Goal: Task Accomplishment & Management: Use online tool/utility

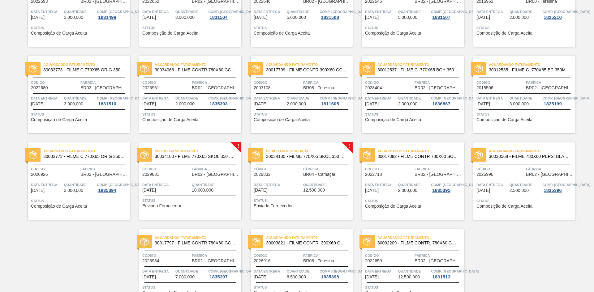
scroll to position [383, 0]
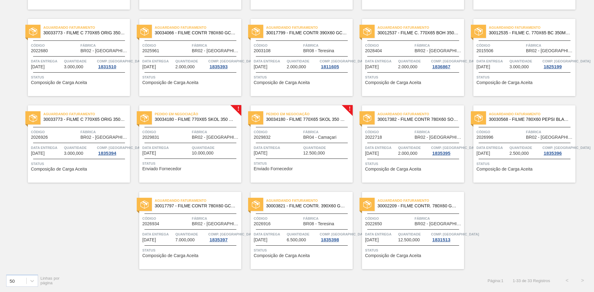
click at [198, 150] on span "Quantidade" at bounding box center [216, 148] width 48 height 6
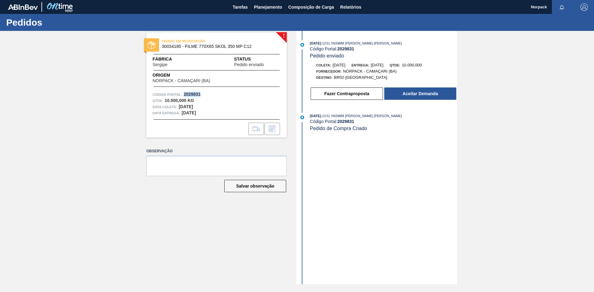
drag, startPoint x: 185, startPoint y: 94, endPoint x: 209, endPoint y: 95, distance: 24.2
click at [209, 95] on div "Código Portal: 2029831" at bounding box center [216, 95] width 128 height 6
copy strong "2029831"
click at [427, 92] on button "Aceitar Demanda" at bounding box center [420, 94] width 72 height 12
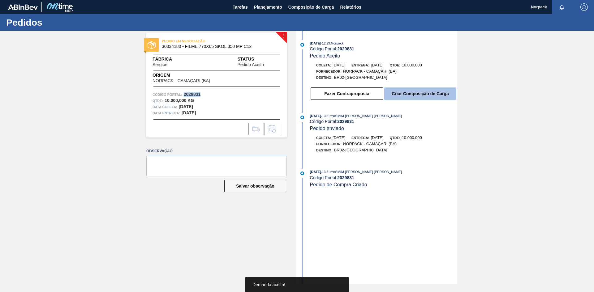
click at [419, 92] on button "Criar Composição de Carga" at bounding box center [420, 94] width 72 height 12
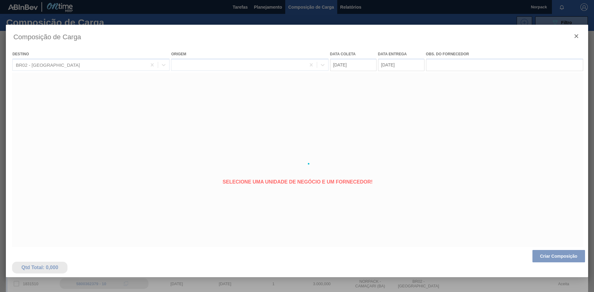
type coleta "[DATE]"
type entrega "[DATE]"
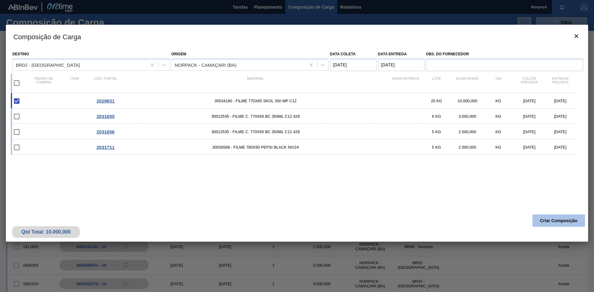
click at [556, 221] on button "Criar Composição" at bounding box center [558, 221] width 53 height 12
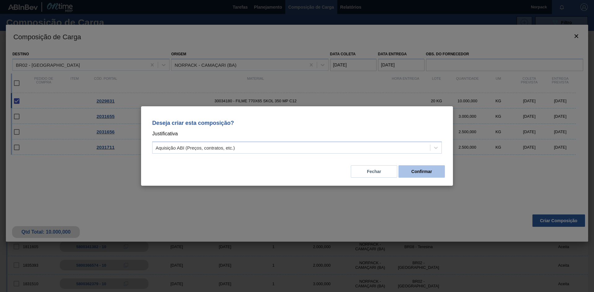
click at [420, 174] on button "Confirmar" at bounding box center [421, 171] width 46 height 12
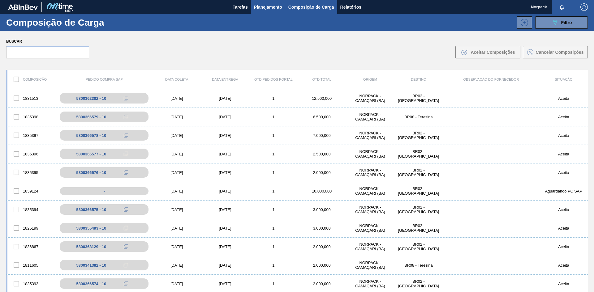
click at [260, 8] on span "Planejamento" at bounding box center [268, 6] width 28 height 7
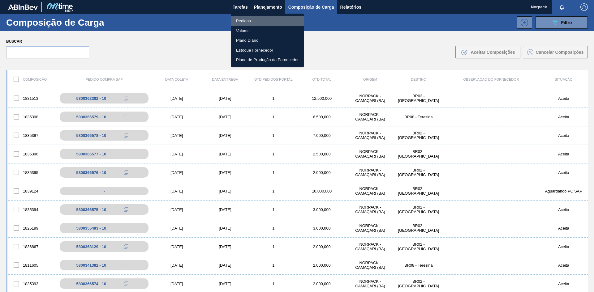
click at [247, 20] on li "Pedidos" at bounding box center [267, 21] width 73 height 10
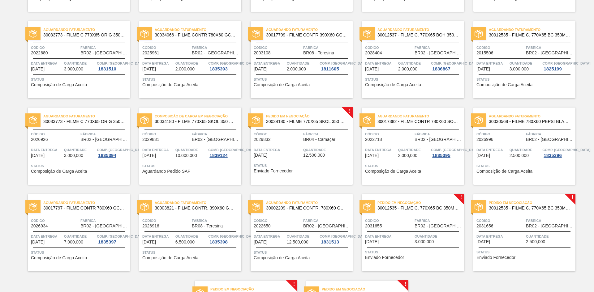
scroll to position [376, 0]
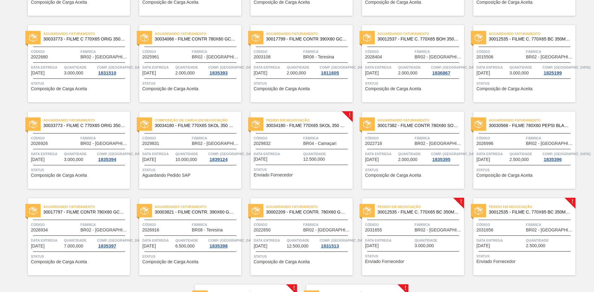
click at [190, 132] on div "Composição de Carga em Negociação 30034180 - FILME 770X65 SKOL 350 MP C12 Códig…" at bounding box center [190, 150] width 102 height 77
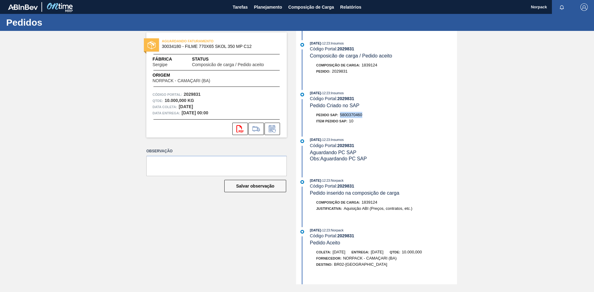
drag, startPoint x: 343, startPoint y: 114, endPoint x: 364, endPoint y: 114, distance: 21.4
click at [364, 114] on div "Pedido SAP: 5800370460" at bounding box center [383, 115] width 147 height 6
copy span "5800370460"
click at [265, 5] on span "Planejamento" at bounding box center [268, 6] width 28 height 7
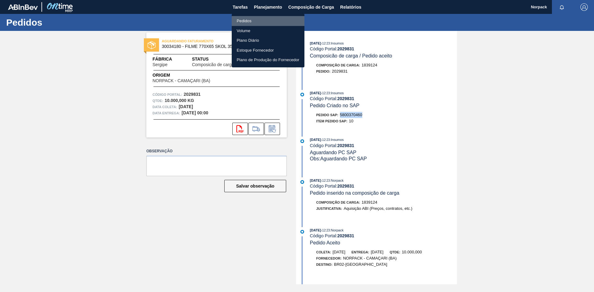
click at [244, 24] on li "Pedidos" at bounding box center [268, 21] width 73 height 10
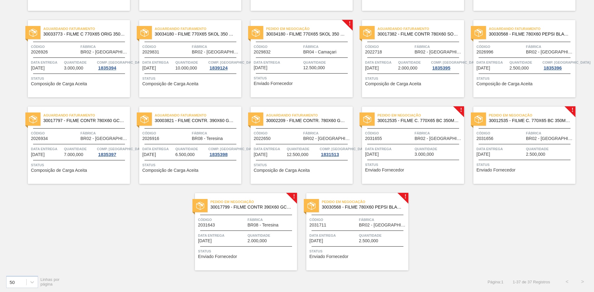
scroll to position [469, 0]
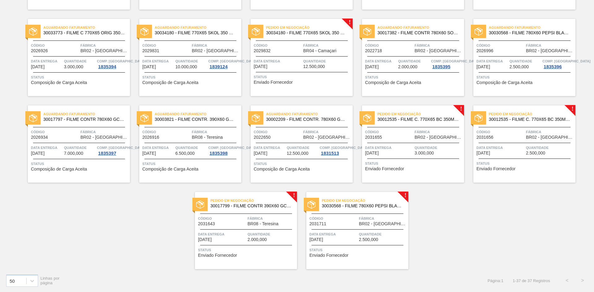
click at [404, 131] on span "Código" at bounding box center [389, 132] width 48 height 6
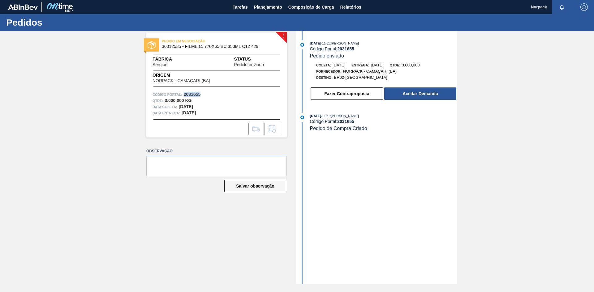
drag, startPoint x: 183, startPoint y: 92, endPoint x: 204, endPoint y: 94, distance: 21.7
click at [204, 94] on div "Código Portal: 2031655" at bounding box center [216, 95] width 128 height 6
click at [414, 94] on button "Aceitar Demanda" at bounding box center [420, 94] width 72 height 12
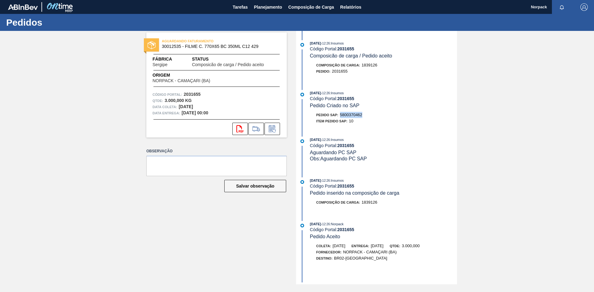
drag, startPoint x: 341, startPoint y: 114, endPoint x: 365, endPoint y: 114, distance: 23.5
click at [365, 114] on div "Pedido SAP: 5800370462" at bounding box center [383, 115] width 147 height 6
copy span "5800370462"
click at [365, 133] on div "16/09/2025 - 12:26 : Insumos Código Portal: 2031655 Composicão de carga / Pedid…" at bounding box center [377, 158] width 159 height 254
click at [264, 5] on span "Planejamento" at bounding box center [268, 6] width 28 height 7
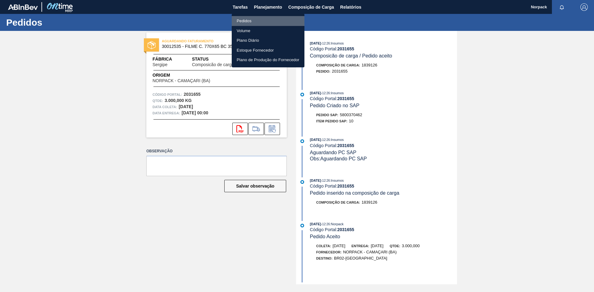
click at [244, 22] on li "Pedidos" at bounding box center [268, 21] width 73 height 10
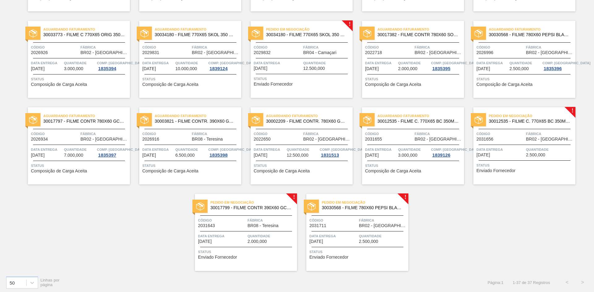
scroll to position [469, 0]
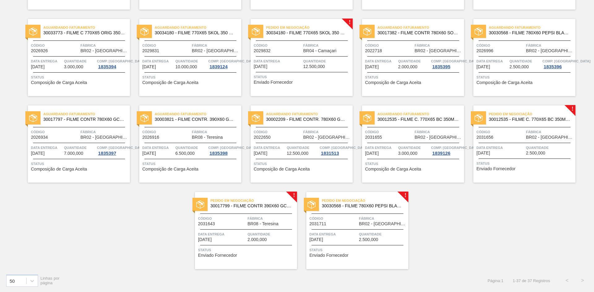
click at [512, 135] on span "Código" at bounding box center [500, 132] width 48 height 6
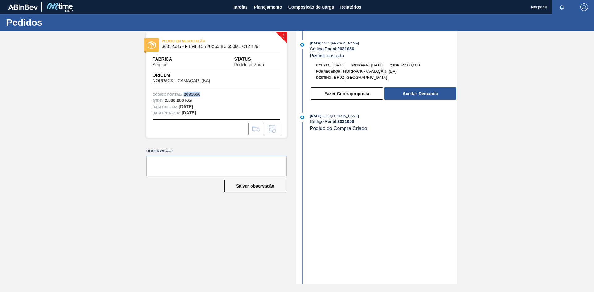
drag, startPoint x: 183, startPoint y: 94, endPoint x: 202, endPoint y: 93, distance: 18.3
click at [202, 93] on div "Código Portal: 2031656" at bounding box center [216, 95] width 128 height 6
copy strong "2031656"
click at [424, 93] on button "Aceitar Demanda" at bounding box center [420, 94] width 72 height 12
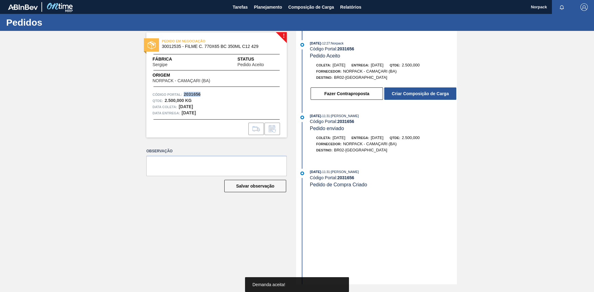
click at [424, 93] on button "Criar Composição de Carga" at bounding box center [420, 94] width 72 height 12
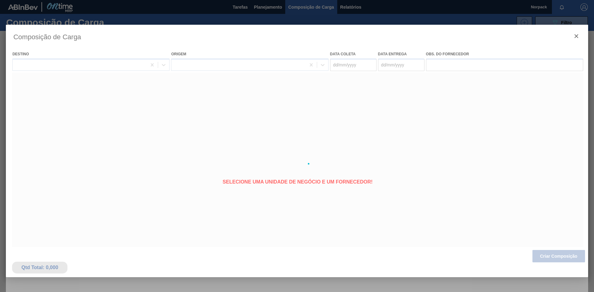
type coleta "31/10/2025"
type entrega "03/11/2025"
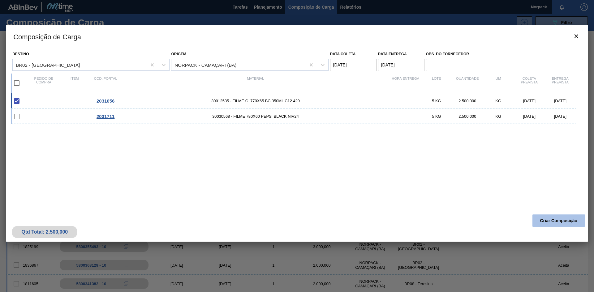
click at [543, 217] on button "Criar Composição" at bounding box center [558, 221] width 53 height 12
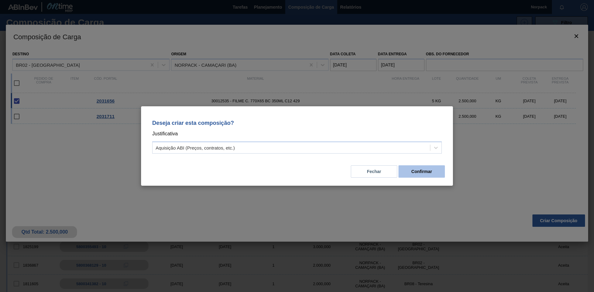
click at [427, 172] on button "Confirmar" at bounding box center [421, 171] width 46 height 12
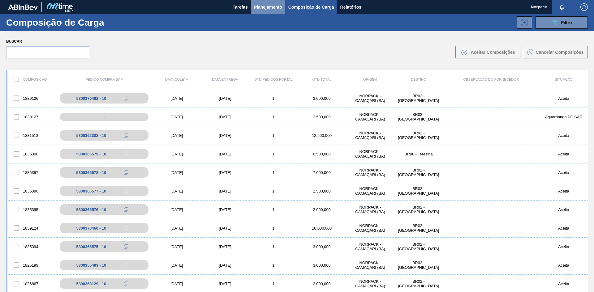
click at [258, 8] on span "Planejamento" at bounding box center [268, 6] width 28 height 7
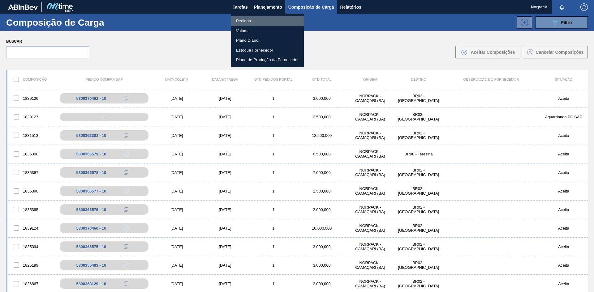
click at [246, 22] on li "Pedidos" at bounding box center [267, 21] width 73 height 10
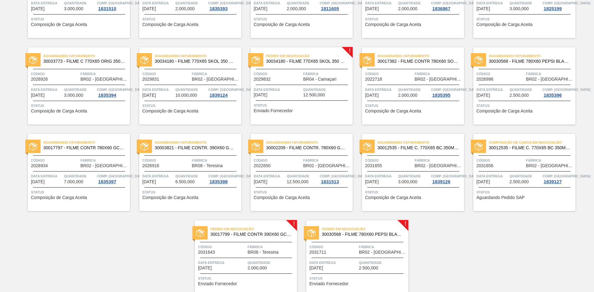
scroll to position [469, 0]
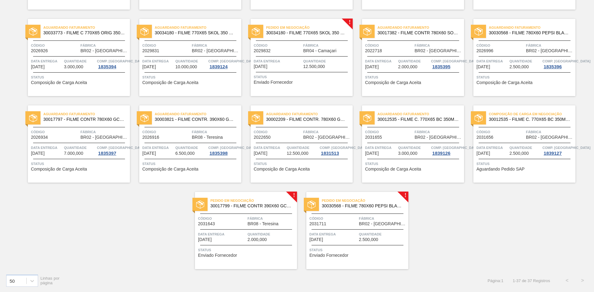
click at [515, 128] on div "Composição de Carga em Negociação 30012535 - FILME C. 770X65 BC 350ML C12 429 C…" at bounding box center [524, 143] width 102 height 77
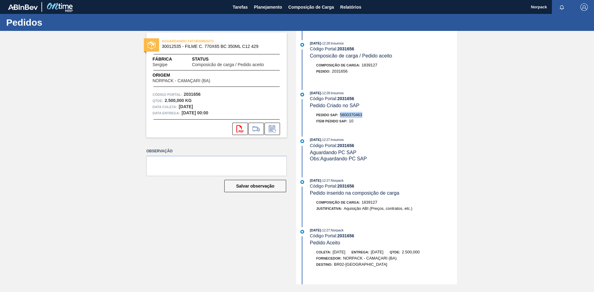
drag, startPoint x: 340, startPoint y: 114, endPoint x: 367, endPoint y: 115, distance: 27.6
click at [367, 115] on div "Pedido SAP: 5800370463" at bounding box center [383, 115] width 147 height 6
copy span "5800370463"
click at [268, 7] on span "Planejamento" at bounding box center [268, 6] width 28 height 7
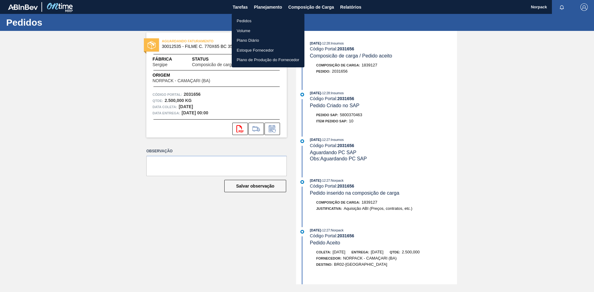
click at [270, 3] on div at bounding box center [297, 146] width 594 height 292
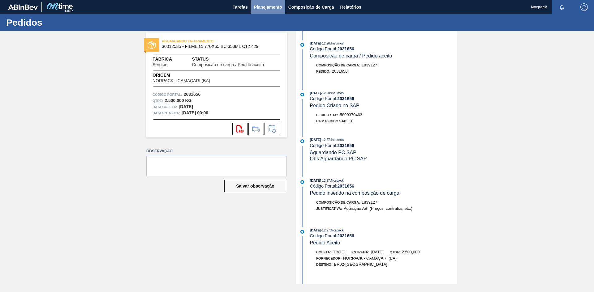
click at [261, 10] on span "Planejamento" at bounding box center [268, 6] width 28 height 7
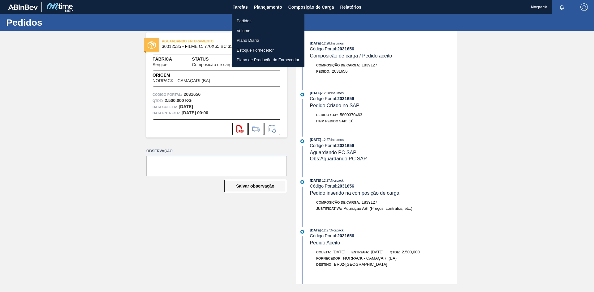
click at [247, 20] on li "Pedidos" at bounding box center [268, 21] width 73 height 10
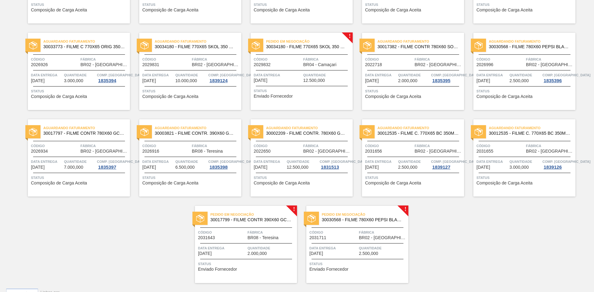
scroll to position [469, 0]
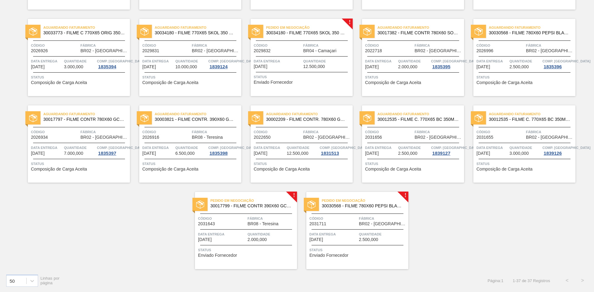
click at [358, 233] on div "Data entrega 23/11/2025 Quantidade 2.500,000" at bounding box center [357, 236] width 102 height 11
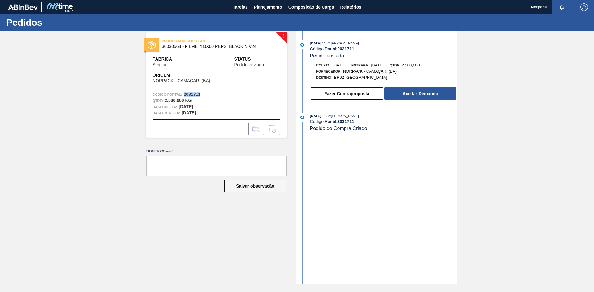
drag, startPoint x: 184, startPoint y: 92, endPoint x: 204, endPoint y: 95, distance: 20.3
click at [204, 95] on div "Código Portal: 2031711" at bounding box center [216, 95] width 128 height 6
copy strong "2031711"
click at [410, 92] on button "Aceitar Demanda" at bounding box center [420, 94] width 72 height 12
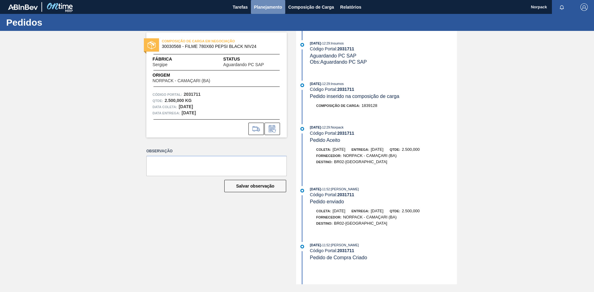
click at [266, 9] on span "Planejamento" at bounding box center [268, 6] width 28 height 7
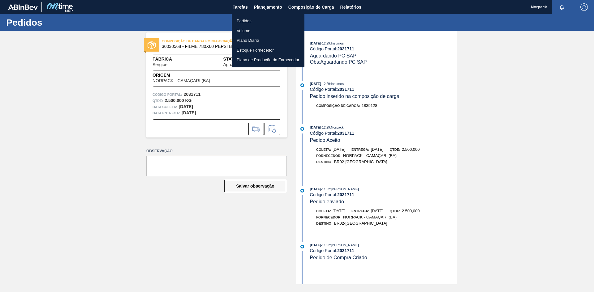
click at [253, 21] on li "Pedidos" at bounding box center [268, 21] width 73 height 10
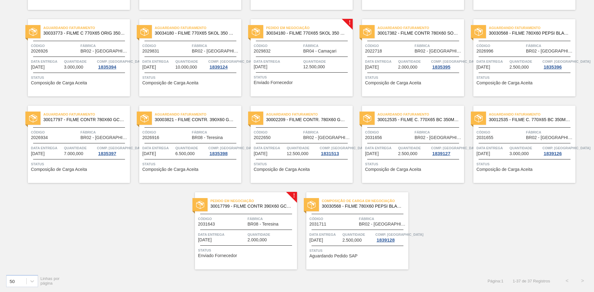
scroll to position [469, 0]
click at [368, 216] on span "Fábrica" at bounding box center [383, 219] width 48 height 6
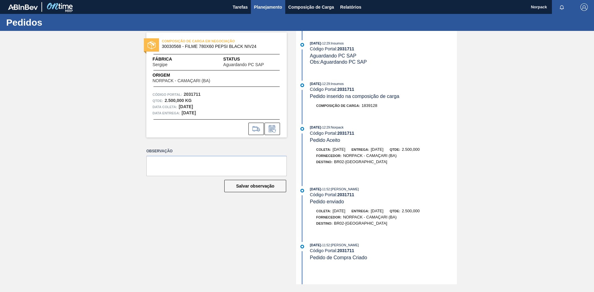
click at [270, 6] on span "Planejamento" at bounding box center [268, 6] width 28 height 7
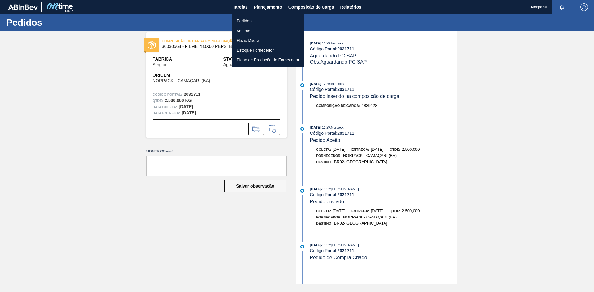
click at [245, 22] on li "Pedidos" at bounding box center [268, 21] width 73 height 10
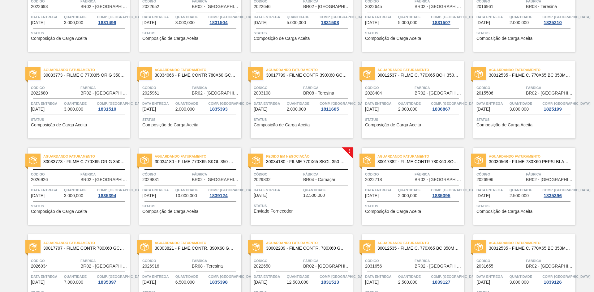
scroll to position [433, 0]
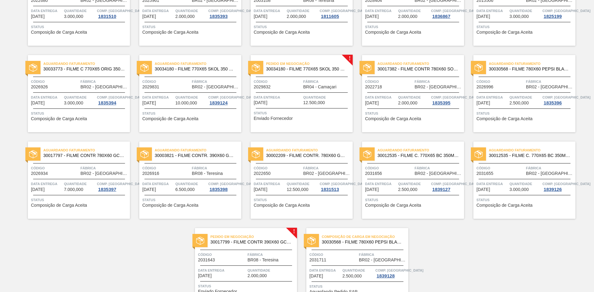
click at [300, 94] on span "Data entrega" at bounding box center [278, 97] width 48 height 6
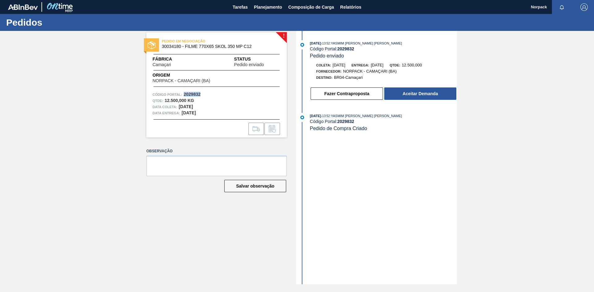
drag, startPoint x: 184, startPoint y: 95, endPoint x: 205, endPoint y: 94, distance: 20.4
click at [205, 94] on div "Código Portal: 2029832" at bounding box center [216, 95] width 128 height 6
copy strong "2029832"
click at [417, 93] on button "Aceitar Demanda" at bounding box center [420, 94] width 72 height 12
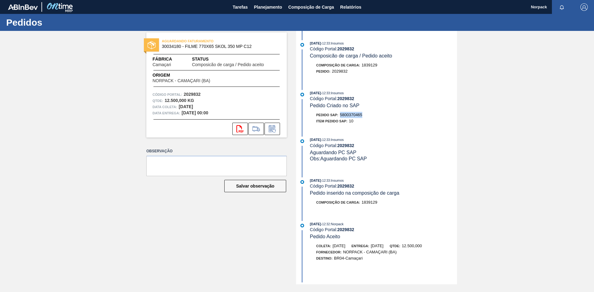
drag, startPoint x: 342, startPoint y: 116, endPoint x: 371, endPoint y: 116, distance: 29.4
click at [371, 116] on div "Pedido SAP: 5800370465" at bounding box center [383, 115] width 147 height 6
copy span "5800370465"
click at [268, 7] on span "Planejamento" at bounding box center [268, 6] width 28 height 7
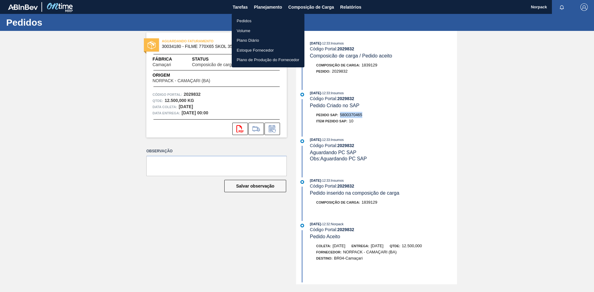
click at [244, 21] on li "Pedidos" at bounding box center [268, 21] width 73 height 10
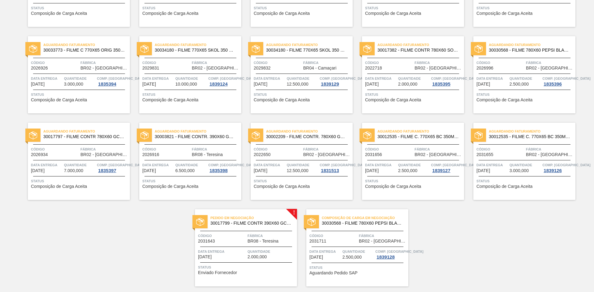
scroll to position [469, 0]
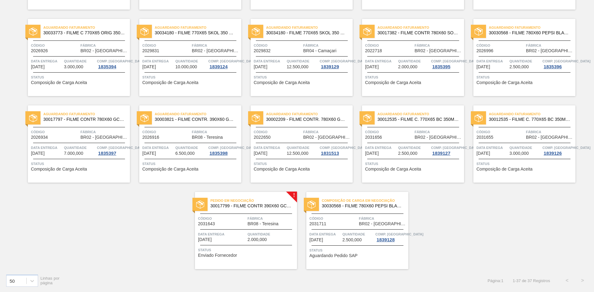
click at [352, 237] on span "Quantidade" at bounding box center [358, 234] width 32 height 6
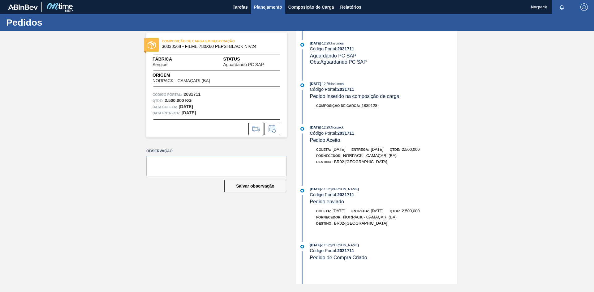
click at [261, 8] on span "Planejamento" at bounding box center [268, 6] width 28 height 7
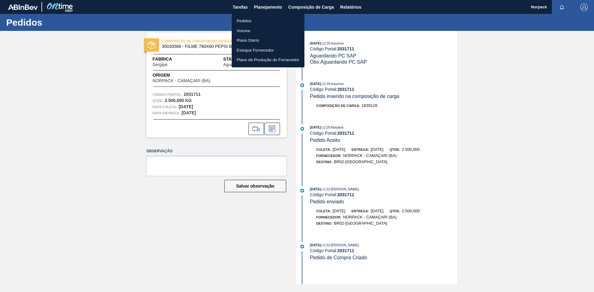
click at [247, 21] on li "Pedidos" at bounding box center [268, 21] width 73 height 10
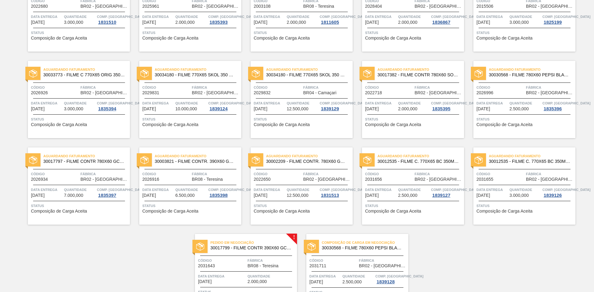
scroll to position [469, 0]
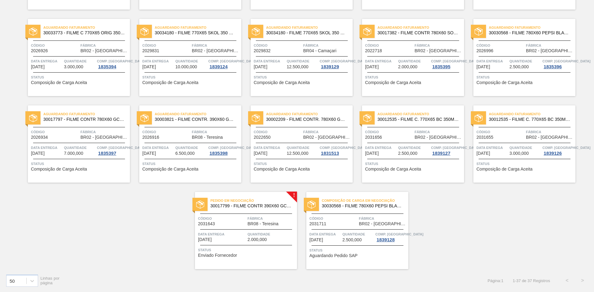
click at [244, 221] on span "Código" at bounding box center [222, 219] width 48 height 6
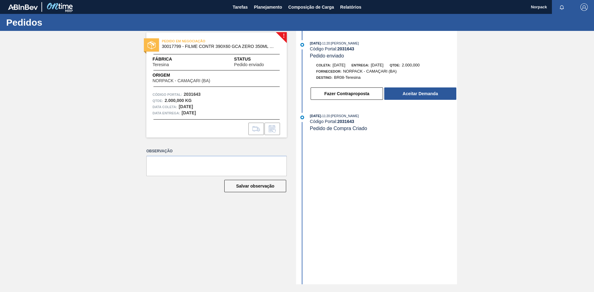
click at [185, 95] on strong "2031643" at bounding box center [192, 94] width 17 height 5
drag, startPoint x: 184, startPoint y: 94, endPoint x: 200, endPoint y: 96, distance: 15.8
click at [200, 96] on strong "2031643" at bounding box center [192, 94] width 17 height 5
copy strong "2031643"
click at [414, 90] on button "Aceitar Demanda" at bounding box center [420, 94] width 72 height 12
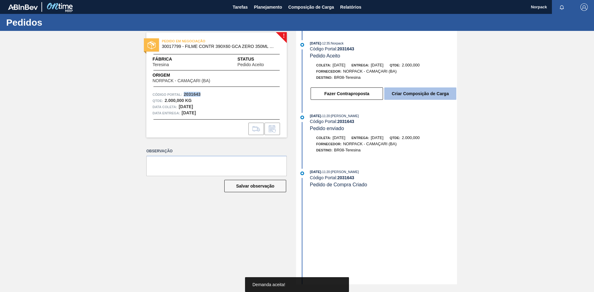
click at [418, 96] on button "Criar Composição de Carga" at bounding box center [420, 94] width 72 height 12
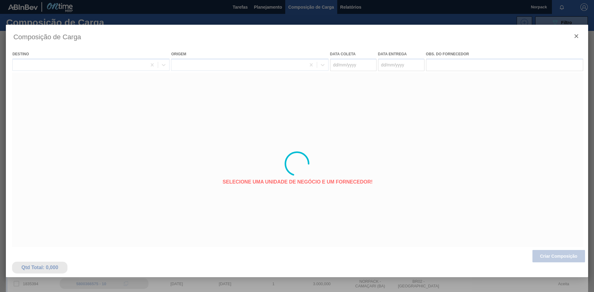
type coleta "16/11/2025"
type entrega "[DATE]"
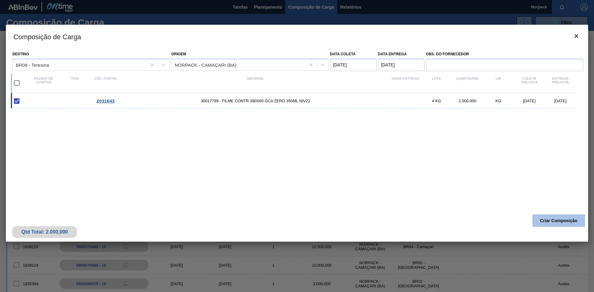
click at [548, 221] on button "Criar Composição" at bounding box center [558, 221] width 53 height 12
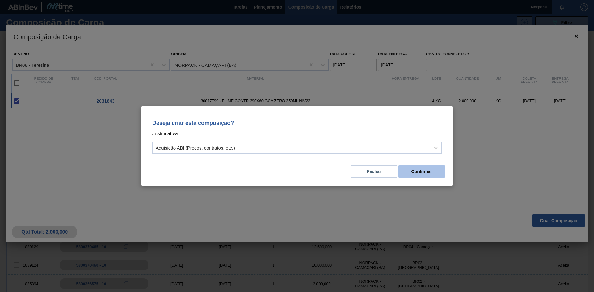
click at [427, 176] on button "Confirmar" at bounding box center [421, 171] width 46 height 12
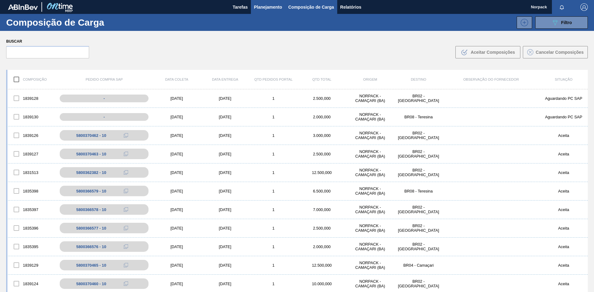
click at [267, 5] on span "Planejamento" at bounding box center [268, 6] width 28 height 7
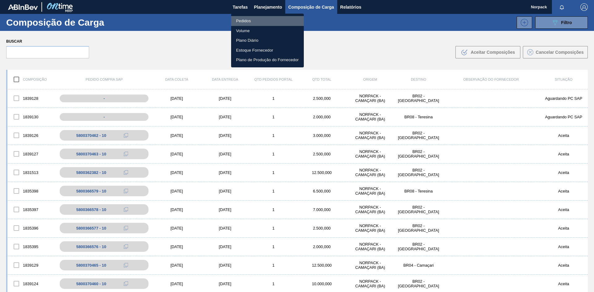
click at [246, 19] on li "Pedidos" at bounding box center [267, 21] width 73 height 10
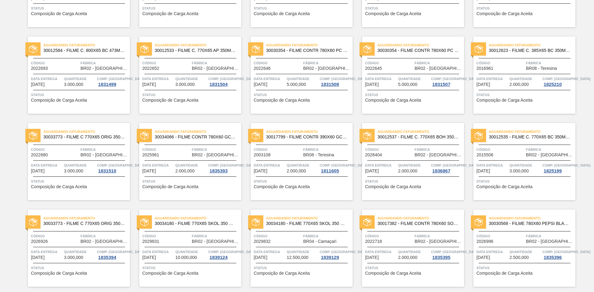
scroll to position [469, 0]
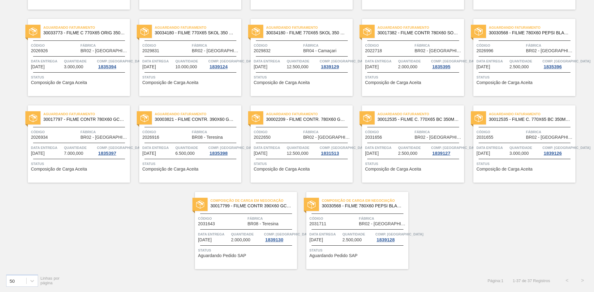
click at [260, 218] on span "Fábrica" at bounding box center [271, 219] width 48 height 6
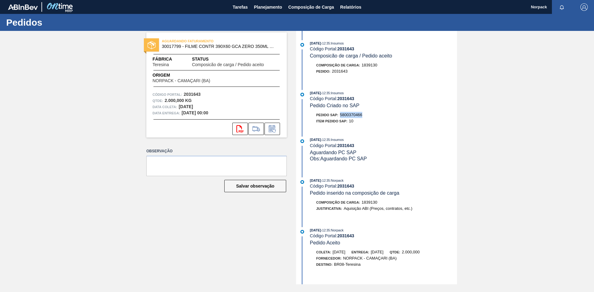
drag, startPoint x: 340, startPoint y: 114, endPoint x: 363, endPoint y: 114, distance: 22.6
click at [362, 114] on div "Pedido SAP: 5800370466" at bounding box center [339, 115] width 46 height 6
copy span "5800370466"
click at [261, 9] on span "Planejamento" at bounding box center [268, 6] width 28 height 7
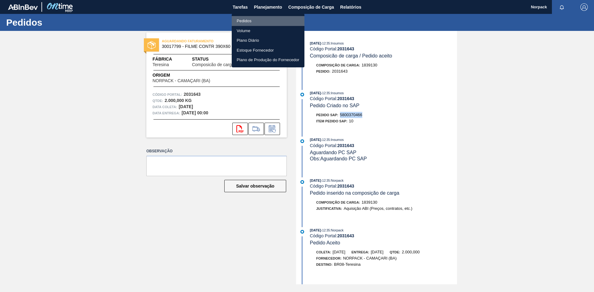
click at [249, 20] on li "Pedidos" at bounding box center [268, 21] width 73 height 10
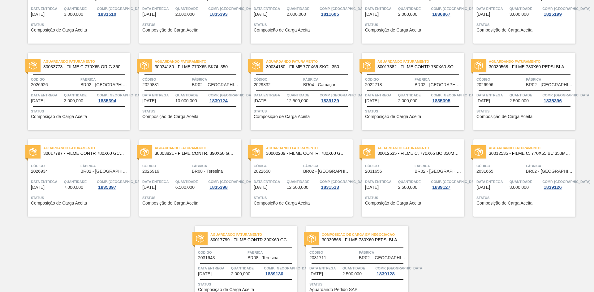
scroll to position [469, 0]
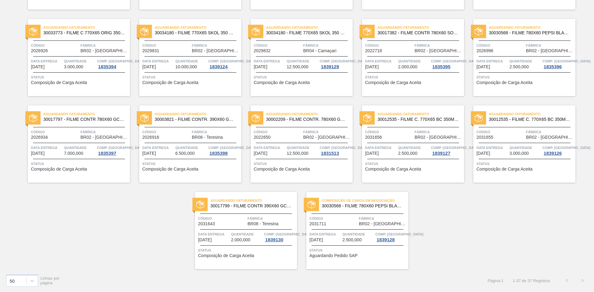
click at [365, 220] on span "Fábrica" at bounding box center [383, 219] width 48 height 6
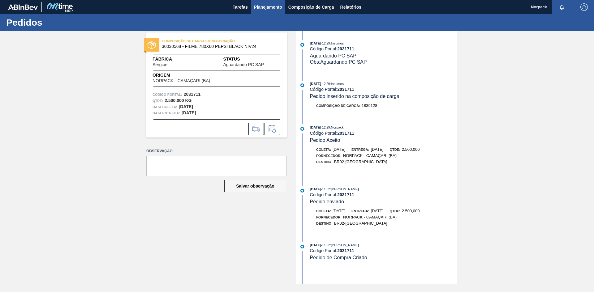
click at [259, 13] on button "Planejamento" at bounding box center [268, 7] width 34 height 14
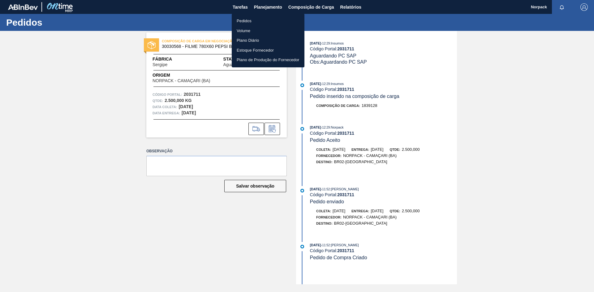
click at [244, 23] on li "Pedidos" at bounding box center [268, 21] width 73 height 10
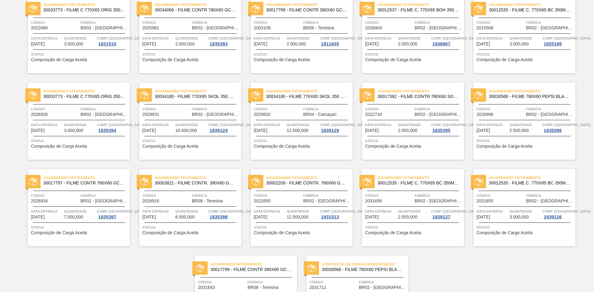
scroll to position [469, 0]
